Goal: Transaction & Acquisition: Purchase product/service

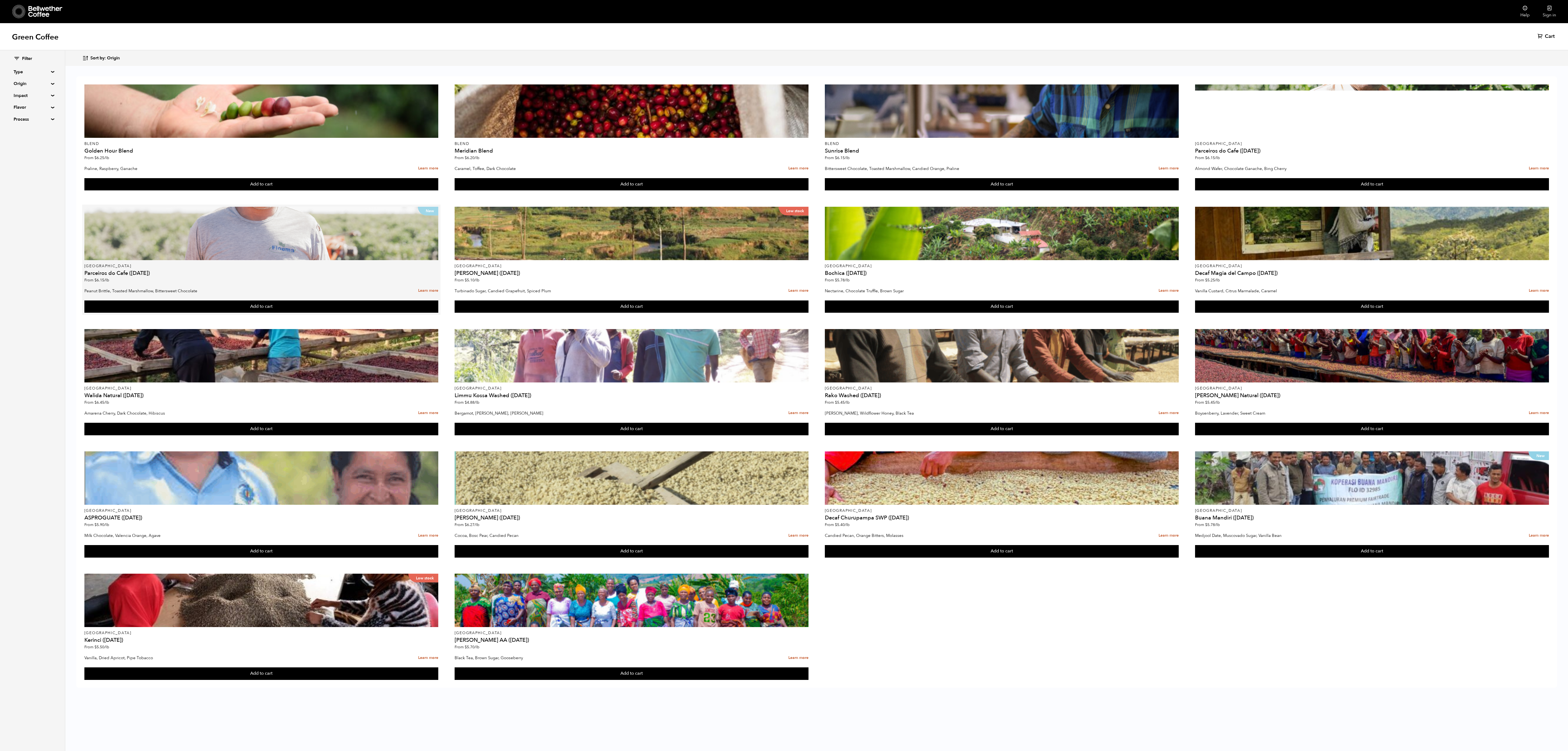
click at [286, 234] on div "New" at bounding box center [261, 233] width 354 height 54
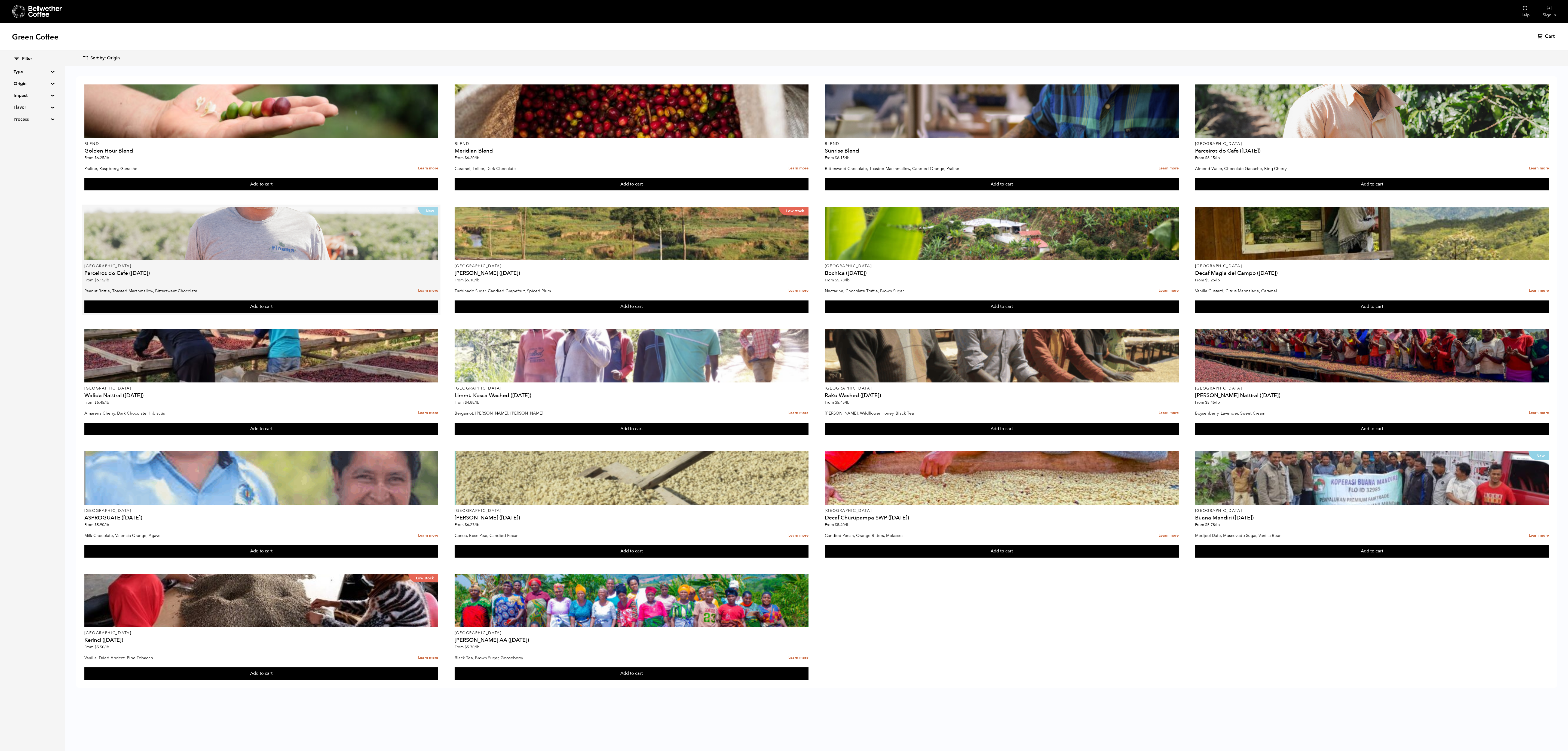
click at [290, 232] on div "New" at bounding box center [261, 233] width 354 height 54
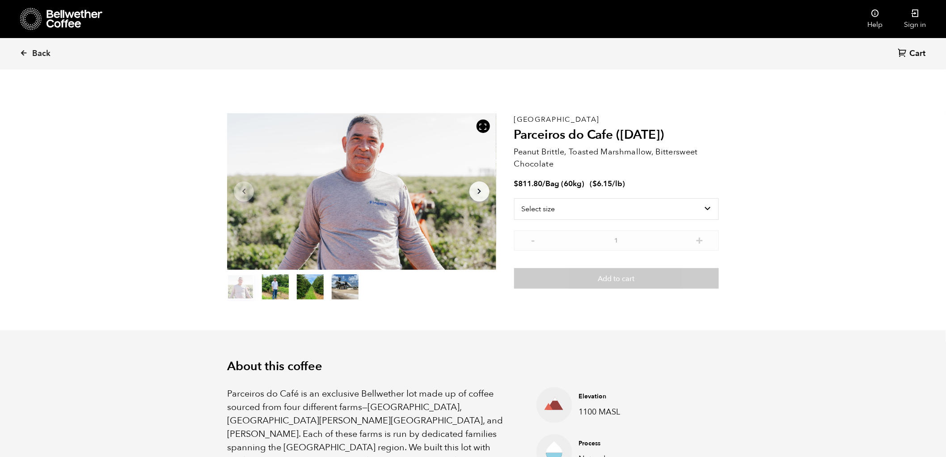
scroll to position [389, 476]
drag, startPoint x: 0, startPoint y: 0, endPoint x: 474, endPoint y: 330, distance: 577.6
click at [627, 216] on select "Select size Bag (60kg) (132 lbs)" at bounding box center [616, 208] width 205 height 21
click at [718, 209] on select "Select size Bag (60kg) (132 lbs)" at bounding box center [616, 208] width 205 height 21
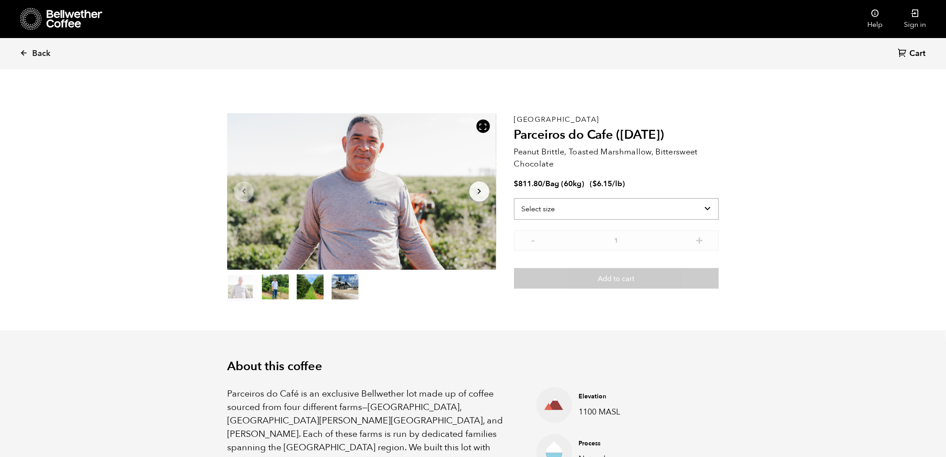
select select "bag-3"
click at [514, 198] on select "Select size Bag (60kg) (132 lbs)" at bounding box center [616, 208] width 205 height 21
